Goal: Complete application form: Complete application form

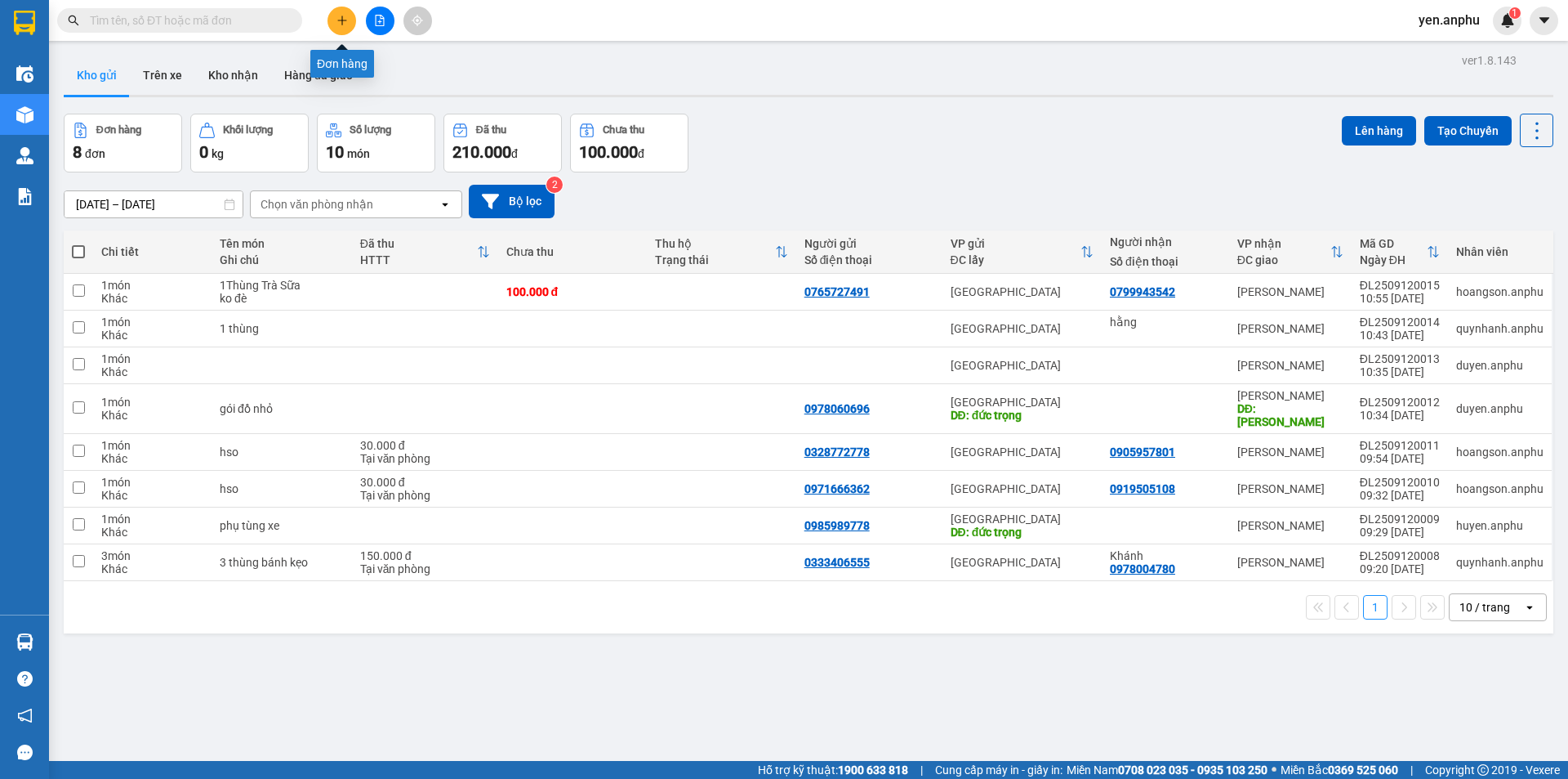
click at [341, 22] on icon "plus" at bounding box center [343, 20] width 12 height 12
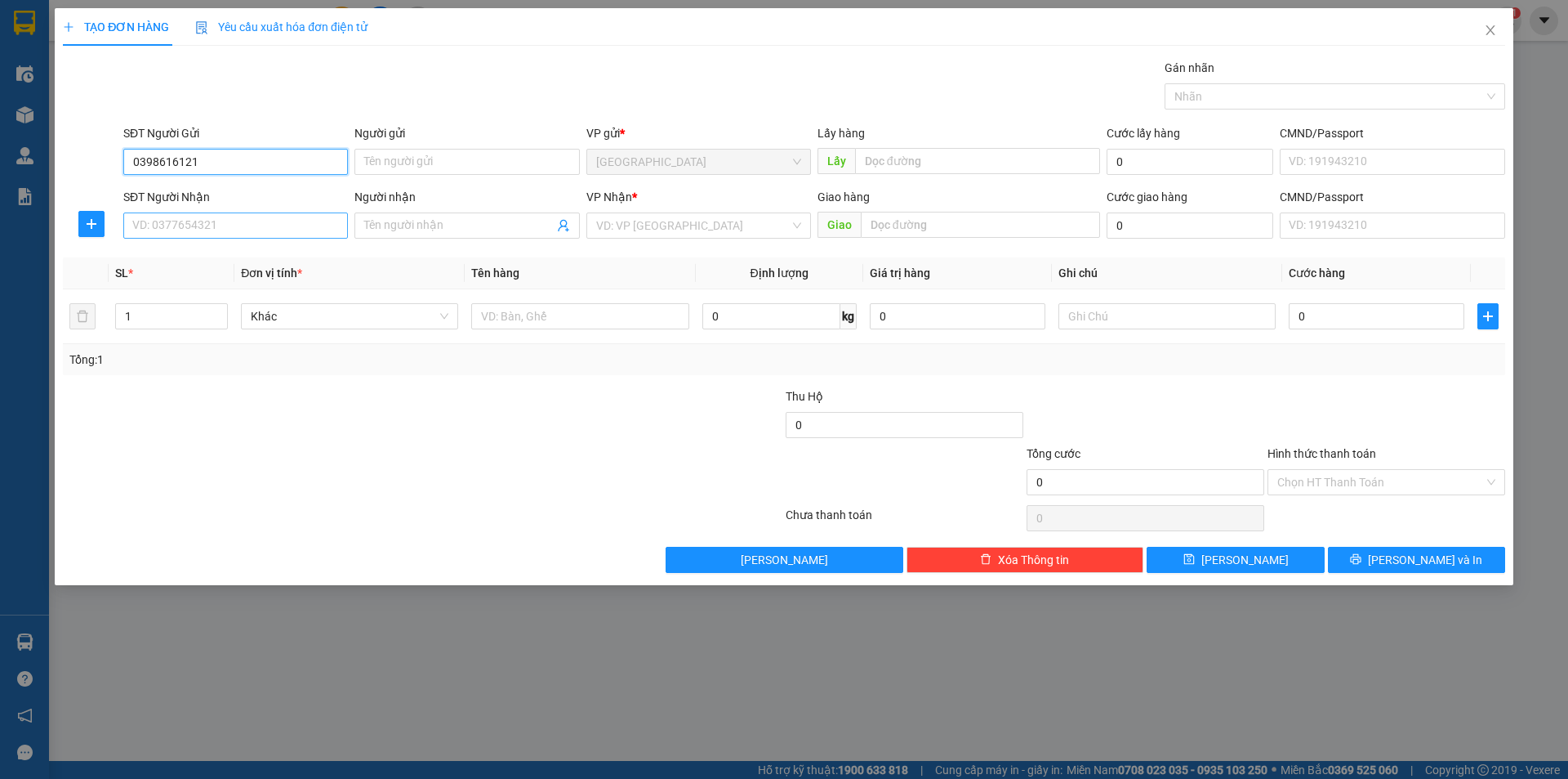
type input "0398616121"
click at [205, 233] on input "SĐT Người Nhận" at bounding box center [236, 225] width 225 height 26
type input "0902208328"
click at [461, 231] on input "Người nhận" at bounding box center [458, 225] width 189 height 18
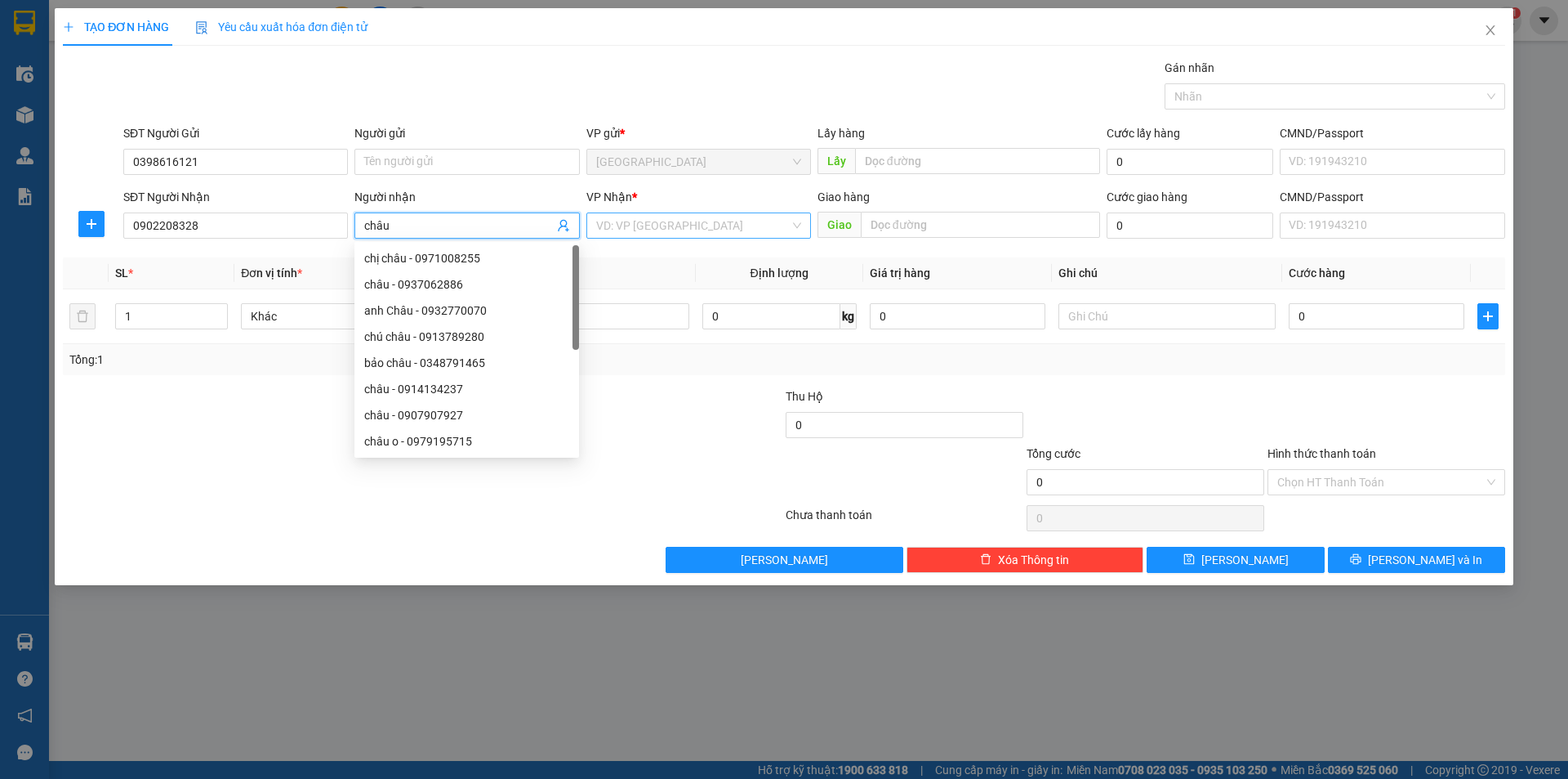
type input "châu"
click at [670, 224] on input "search" at bounding box center [693, 225] width 194 height 24
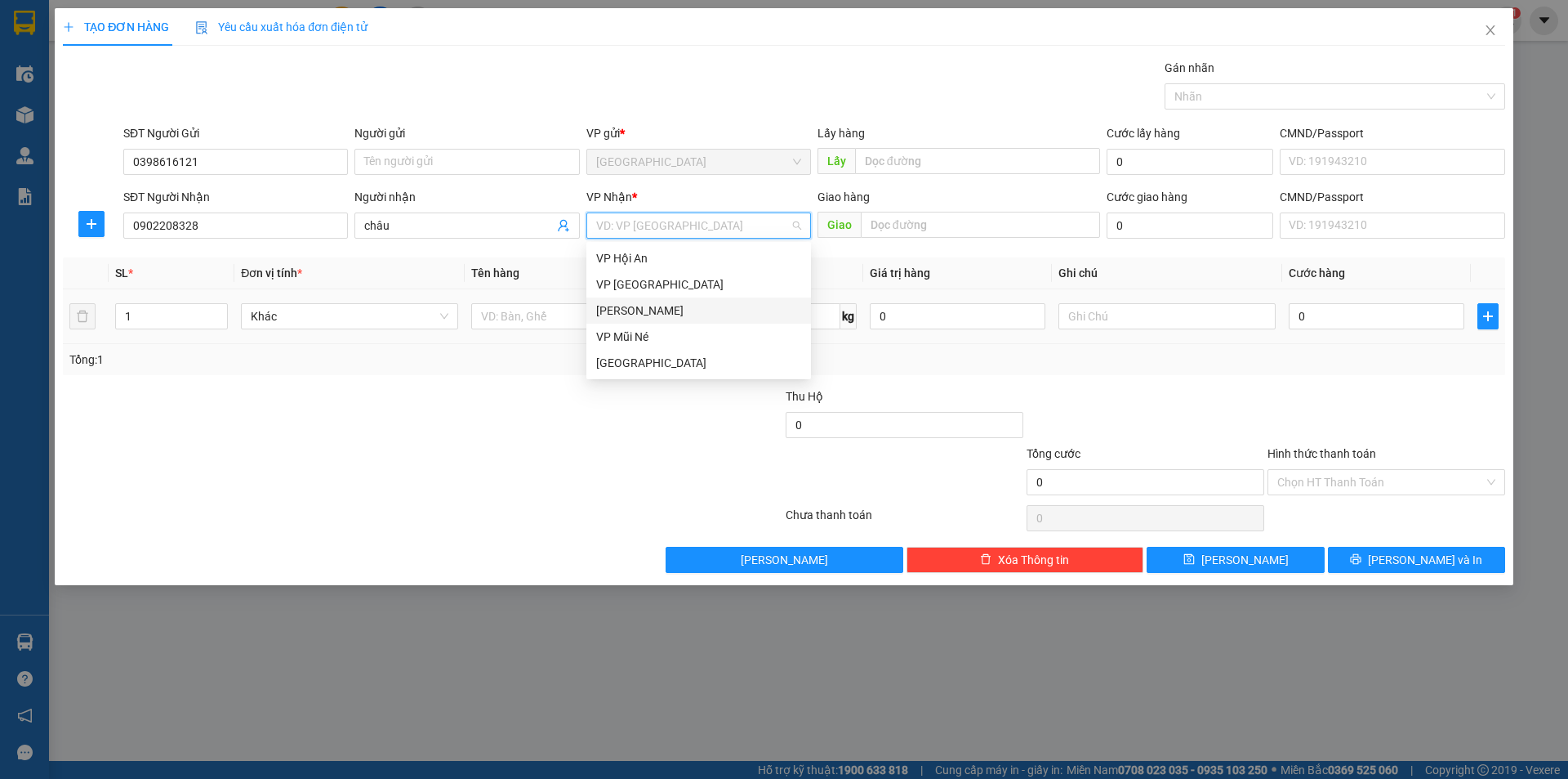
drag, startPoint x: 637, startPoint y: 313, endPoint x: 518, endPoint y: 301, distance: 119.6
click at [636, 314] on div "[PERSON_NAME]" at bounding box center [699, 311] width 205 height 18
click at [517, 301] on div at bounding box center [579, 316] width 217 height 33
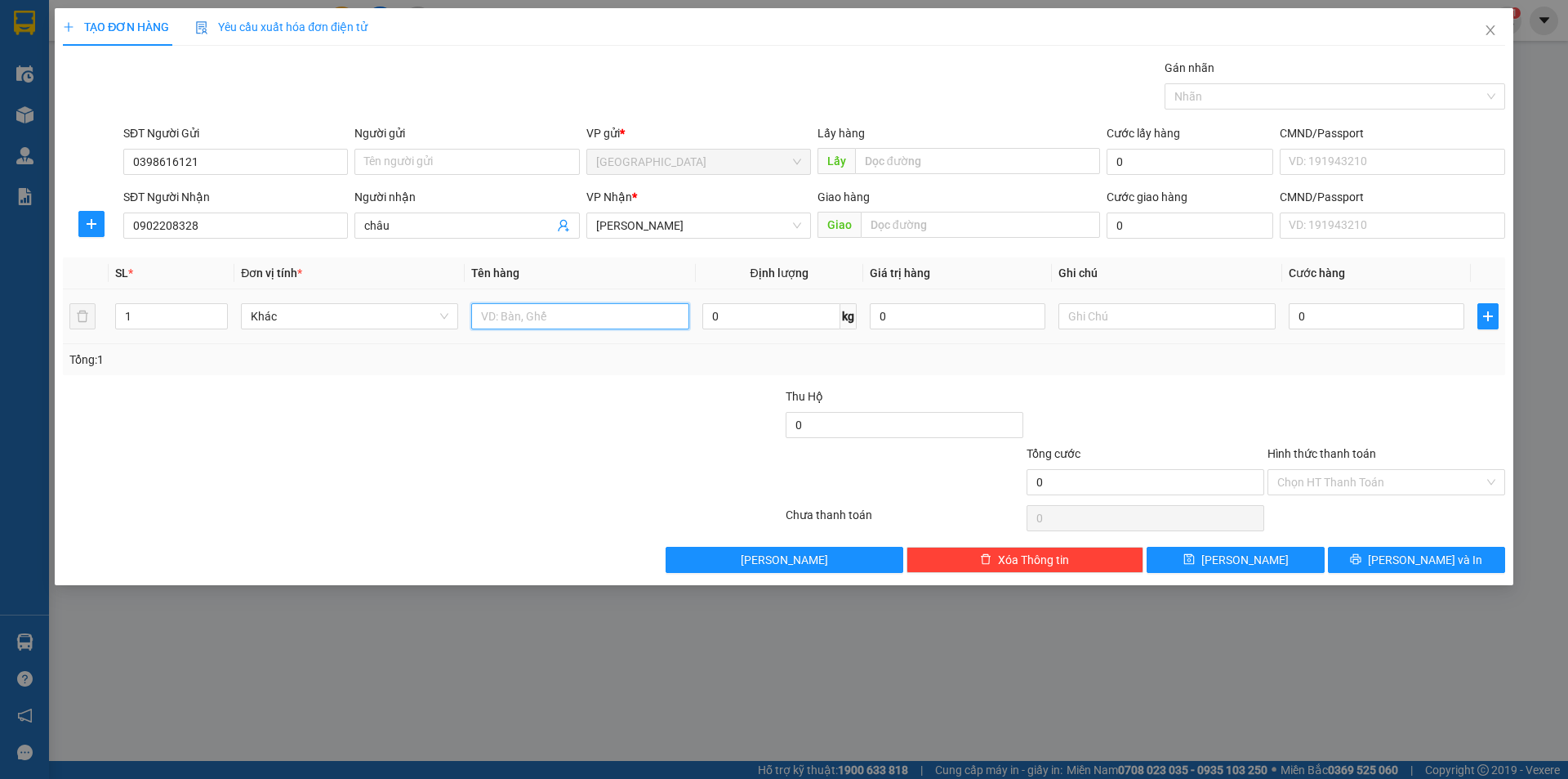
click at [514, 320] on input "text" at bounding box center [579, 315] width 217 height 26
type input "giấy tờ"
click at [1359, 311] on input "0" at bounding box center [1376, 315] width 175 height 26
type input "3"
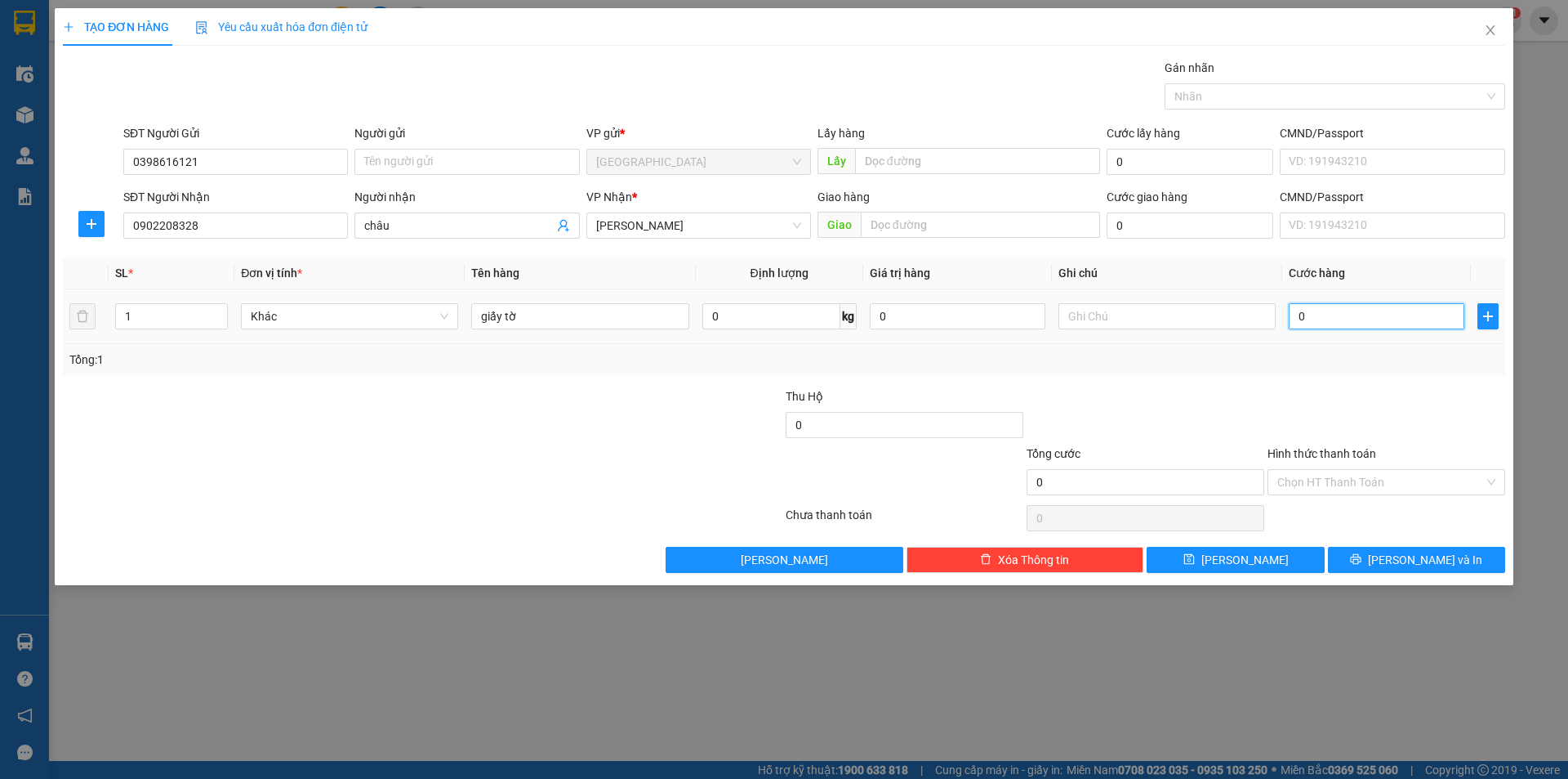
type input "3"
type input "30"
type input "30.000"
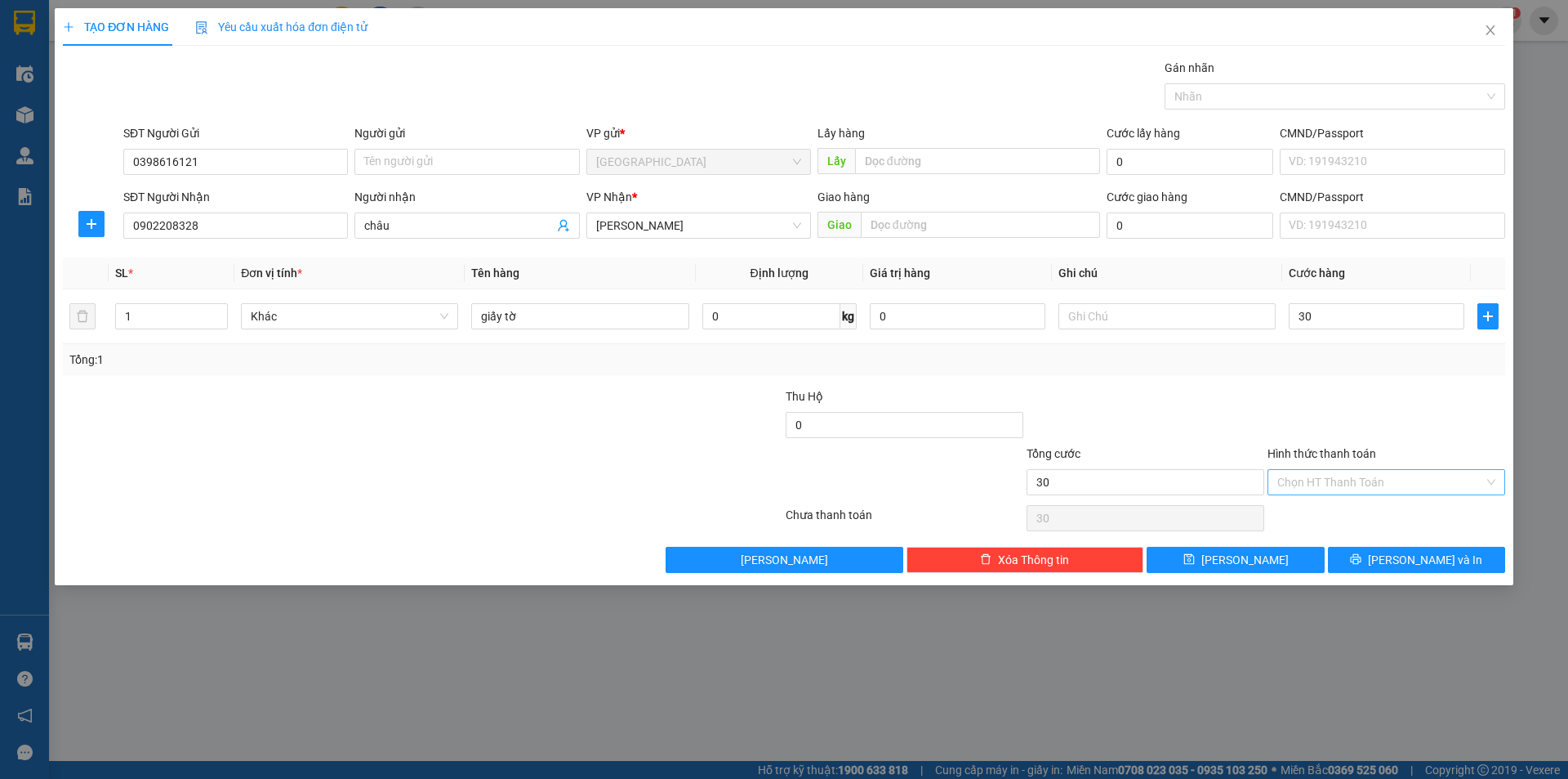
type input "30.000"
click at [1384, 490] on input "Hình thức thanh toán" at bounding box center [1380, 481] width 206 height 24
click at [1348, 412] on div at bounding box center [1387, 416] width 241 height 57
click at [1195, 557] on icon "save" at bounding box center [1189, 559] width 12 height 12
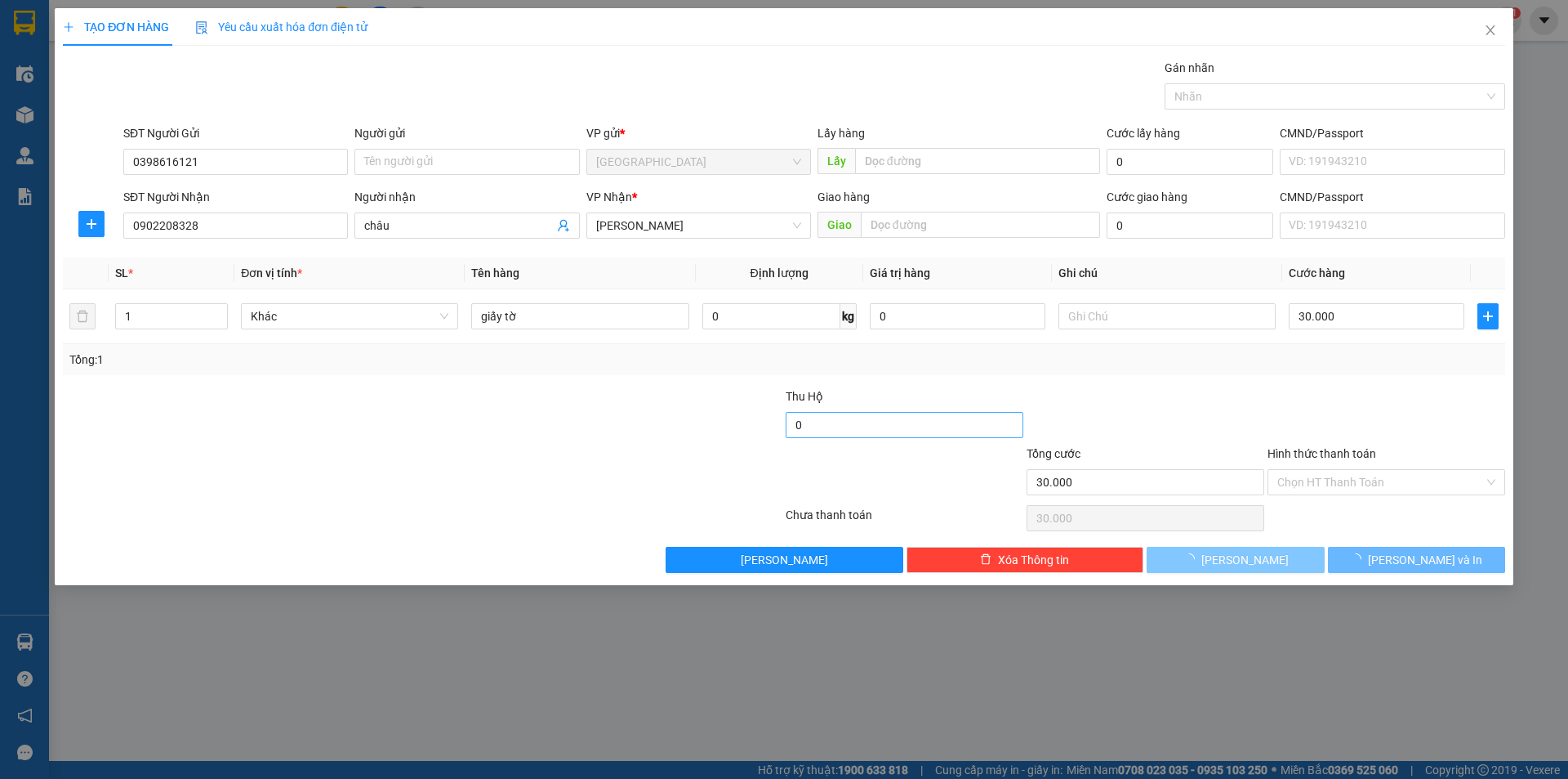
type input "0"
